Goal: Information Seeking & Learning: Learn about a topic

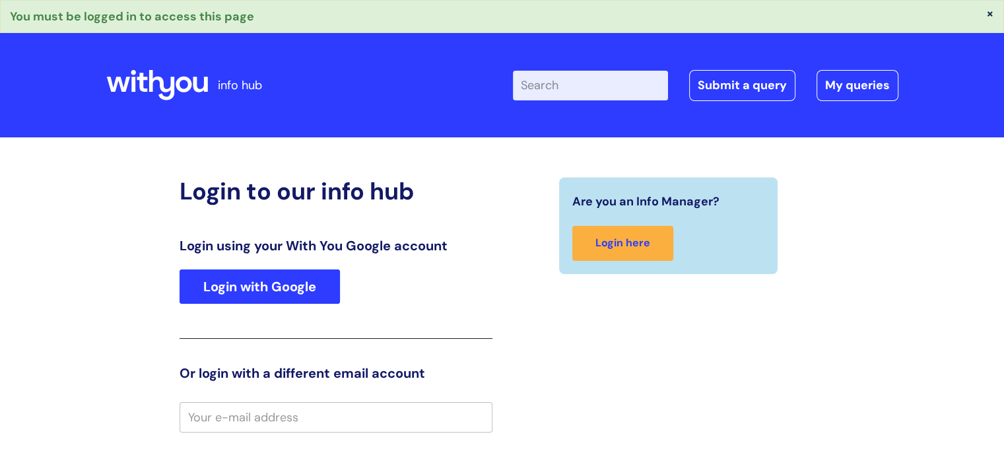
type input "[PERSON_NAME][EMAIL_ADDRESS][DOMAIN_NAME]"
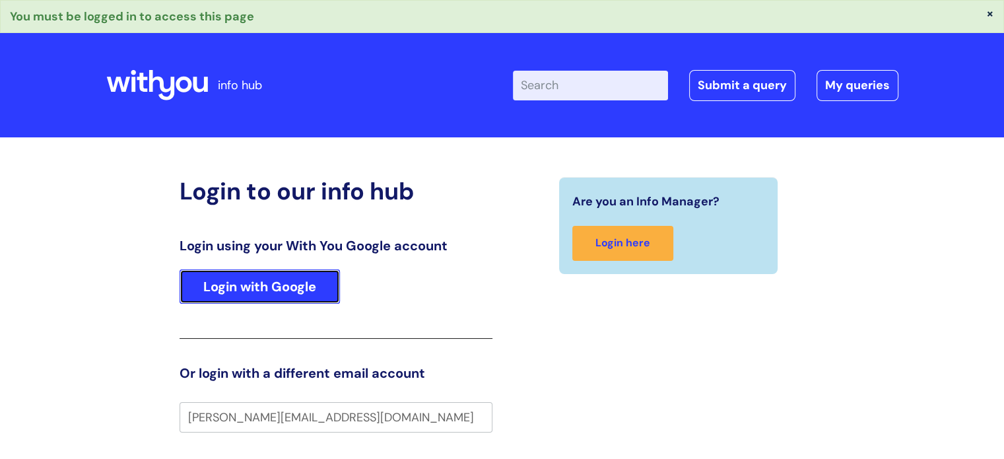
click at [272, 287] on link "Login with Google" at bounding box center [260, 286] width 160 height 34
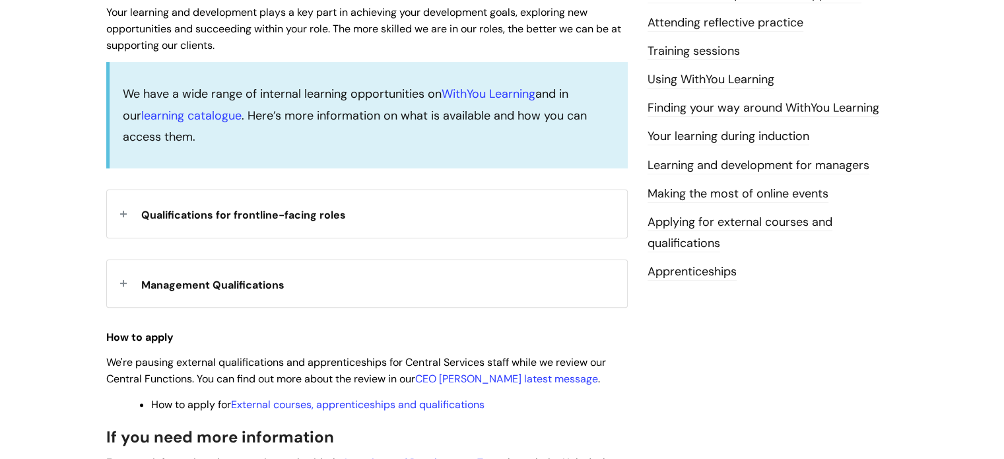
scroll to position [330, 0]
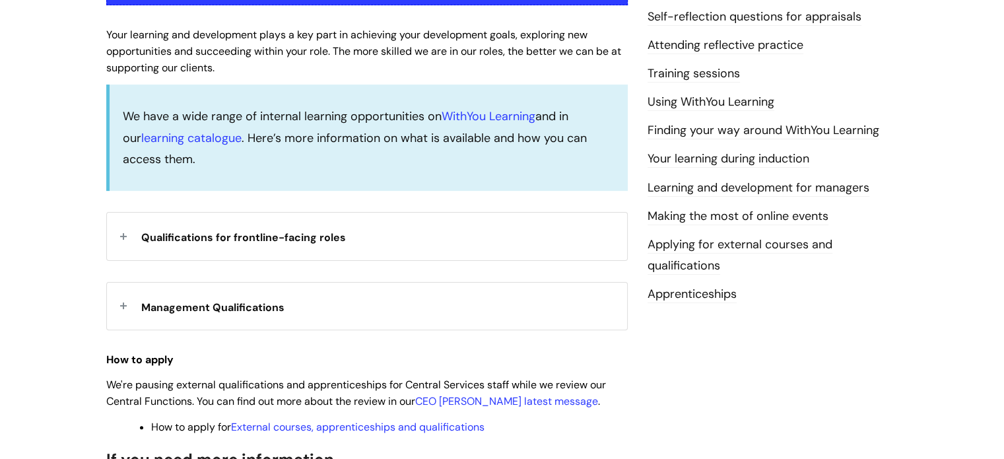
click at [282, 232] on span "Qualifications for frontline-facing roles" at bounding box center [243, 237] width 205 height 14
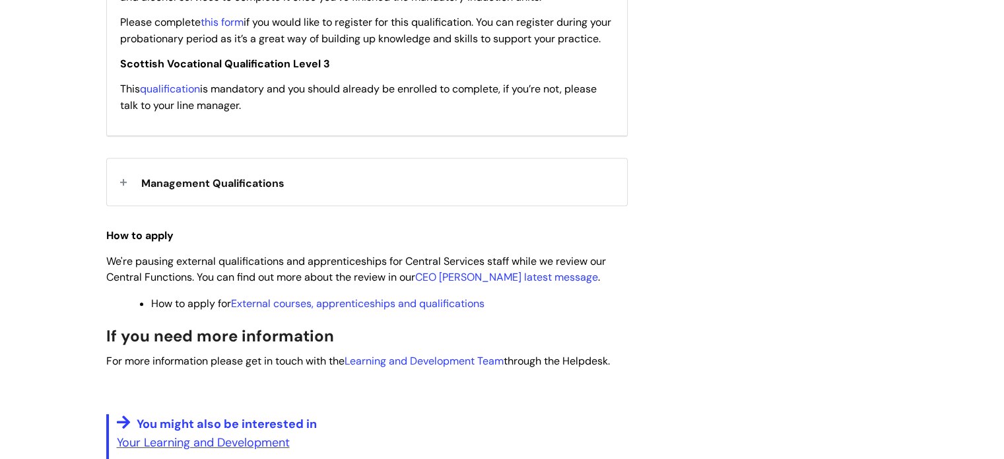
scroll to position [660, 0]
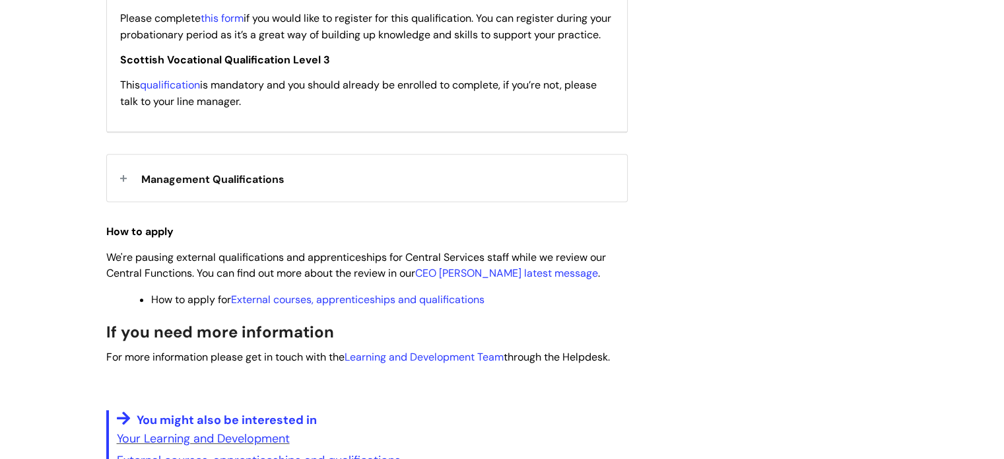
click at [173, 186] on span "Management Qualifications" at bounding box center [212, 179] width 143 height 14
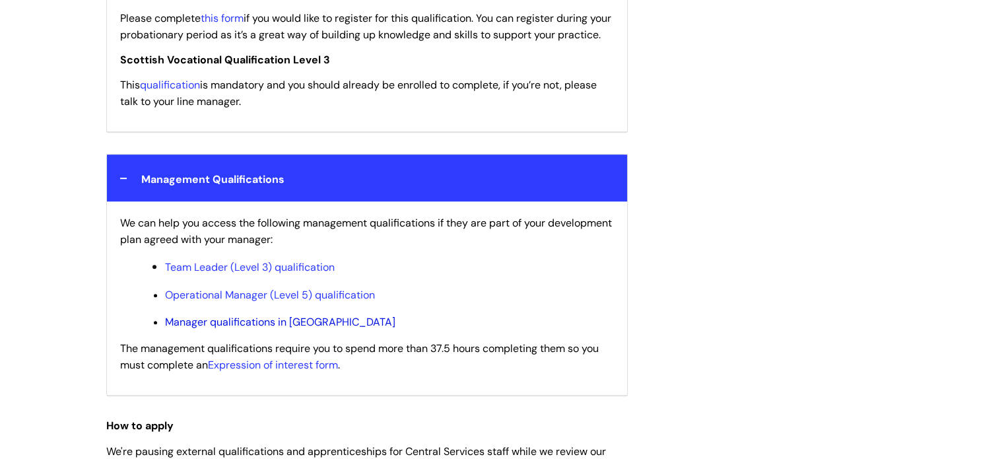
click at [222, 329] on link "Manager qualifications in [GEOGRAPHIC_DATA]" at bounding box center [280, 322] width 230 height 14
click at [251, 274] on link "Team Leader (Level 3) qualification" at bounding box center [250, 267] width 170 height 14
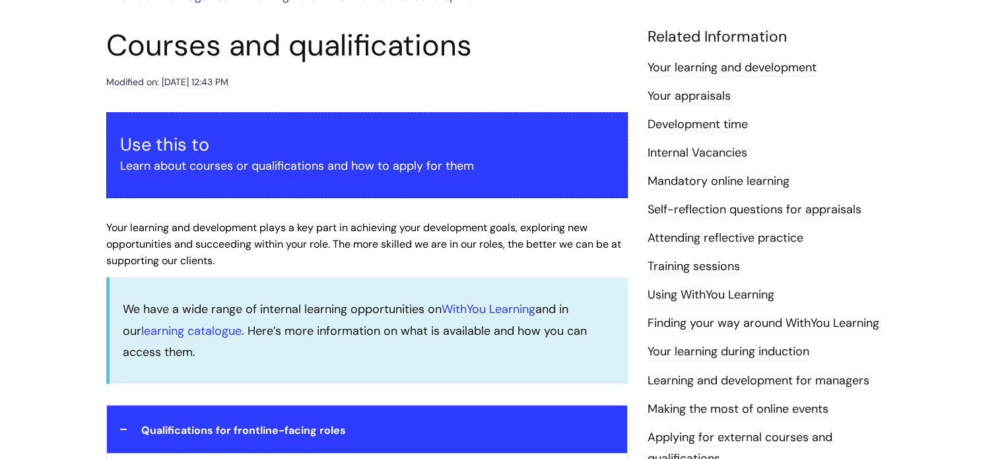
scroll to position [0, 0]
